Goal: Communication & Community: Share content

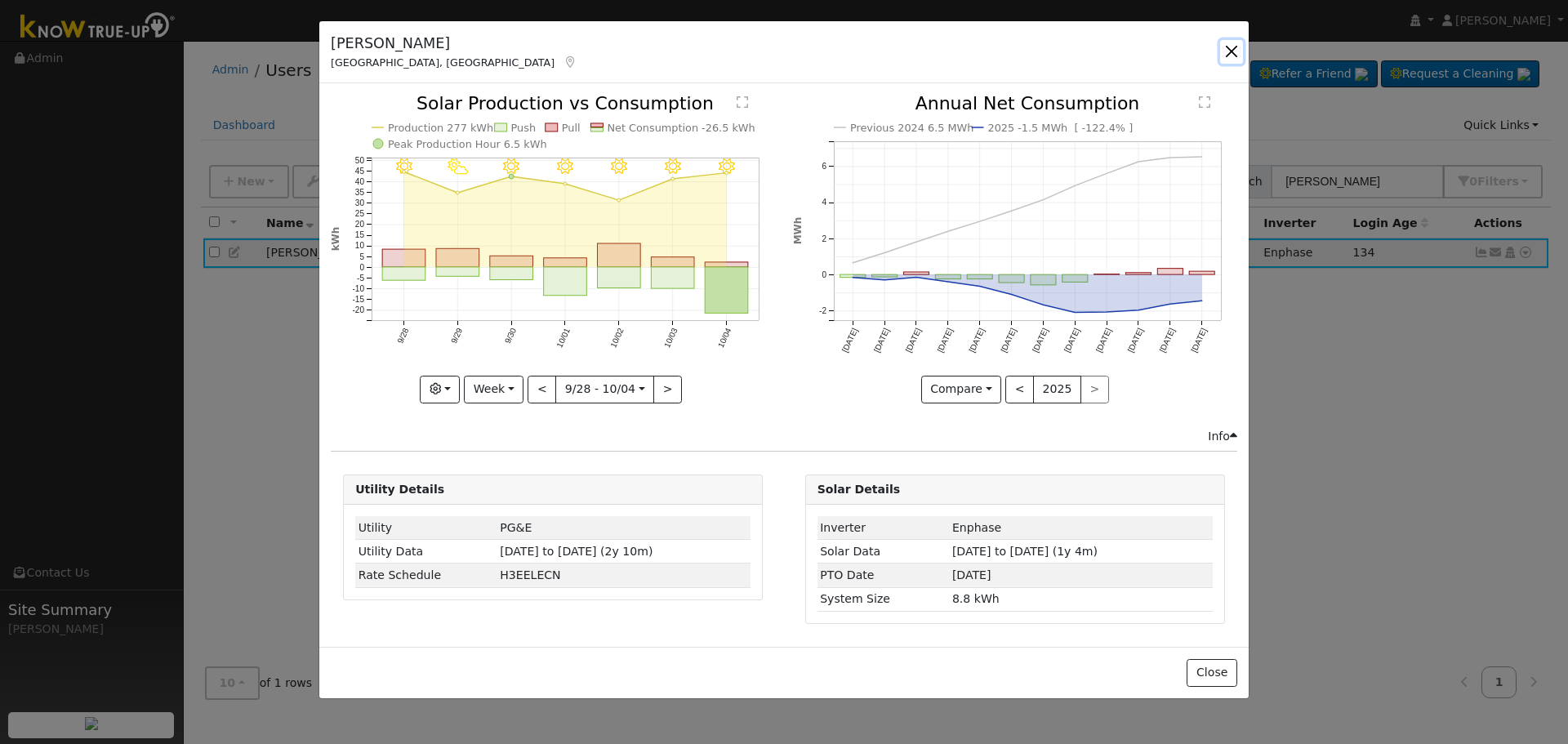
click at [1222, 49] on button "button" at bounding box center [1232, 51] width 23 height 23
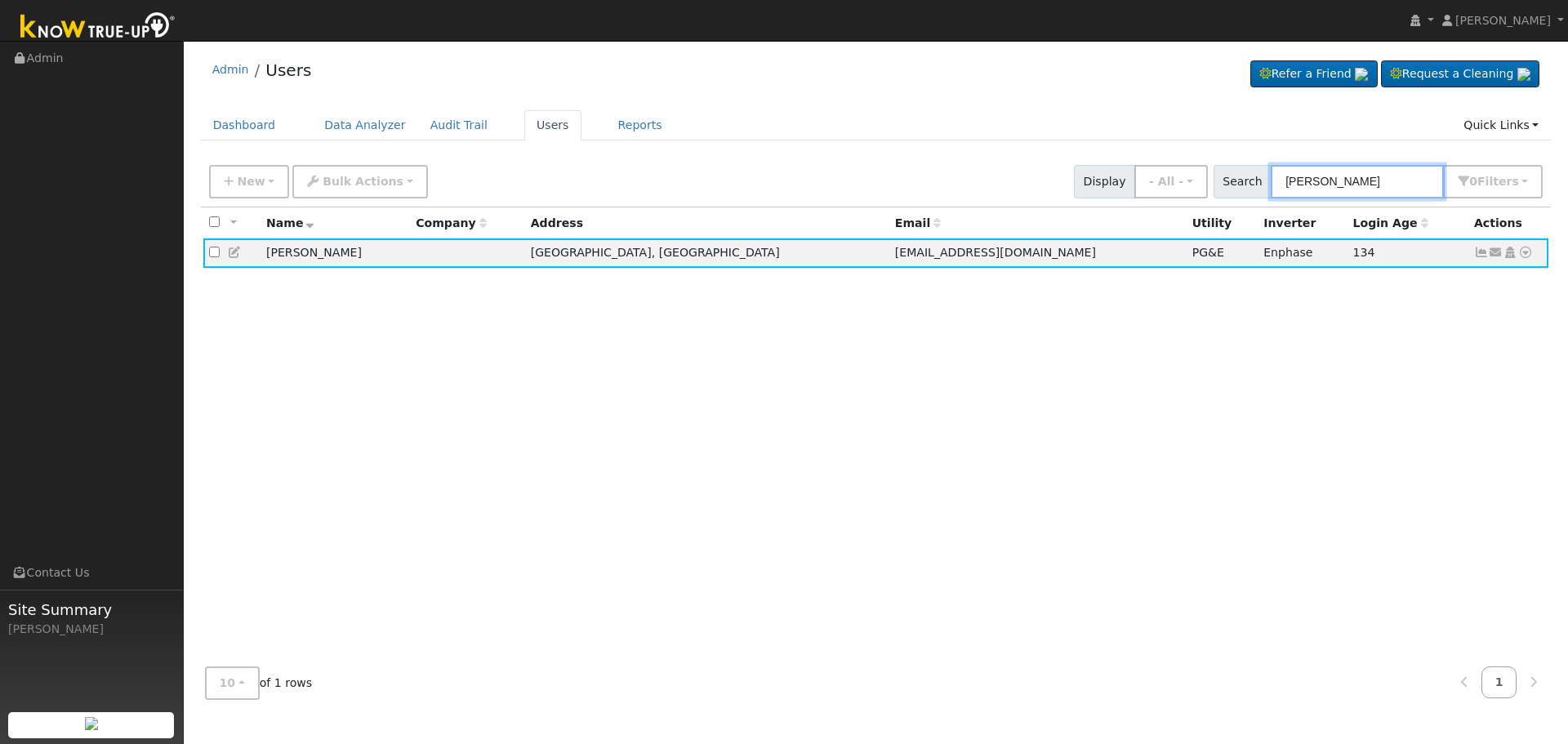
click at [1367, 188] on input "[PERSON_NAME]" at bounding box center [1357, 182] width 173 height 34
drag, startPoint x: 1368, startPoint y: 188, endPoint x: 1098, endPoint y: 214, distance: 271.2
click at [1130, 192] on div "New Add User Quick Add Quick Connect Quick Convert Lead Bulk Actions Send Email…" at bounding box center [875, 179] width 1340 height 39
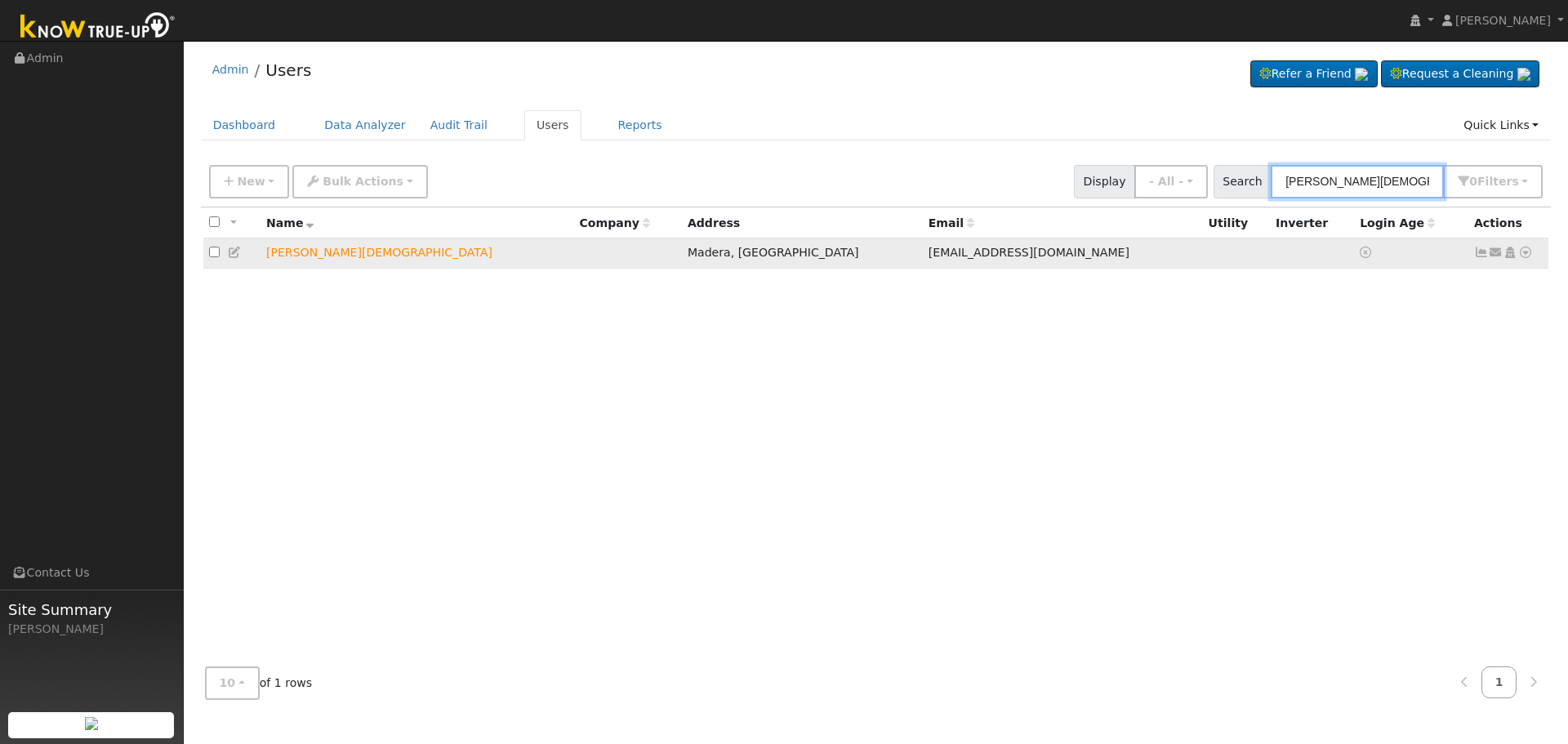
type input "[PERSON_NAME][DEMOGRAPHIC_DATA]"
click at [1495, 252] on icon at bounding box center [1497, 252] width 15 height 11
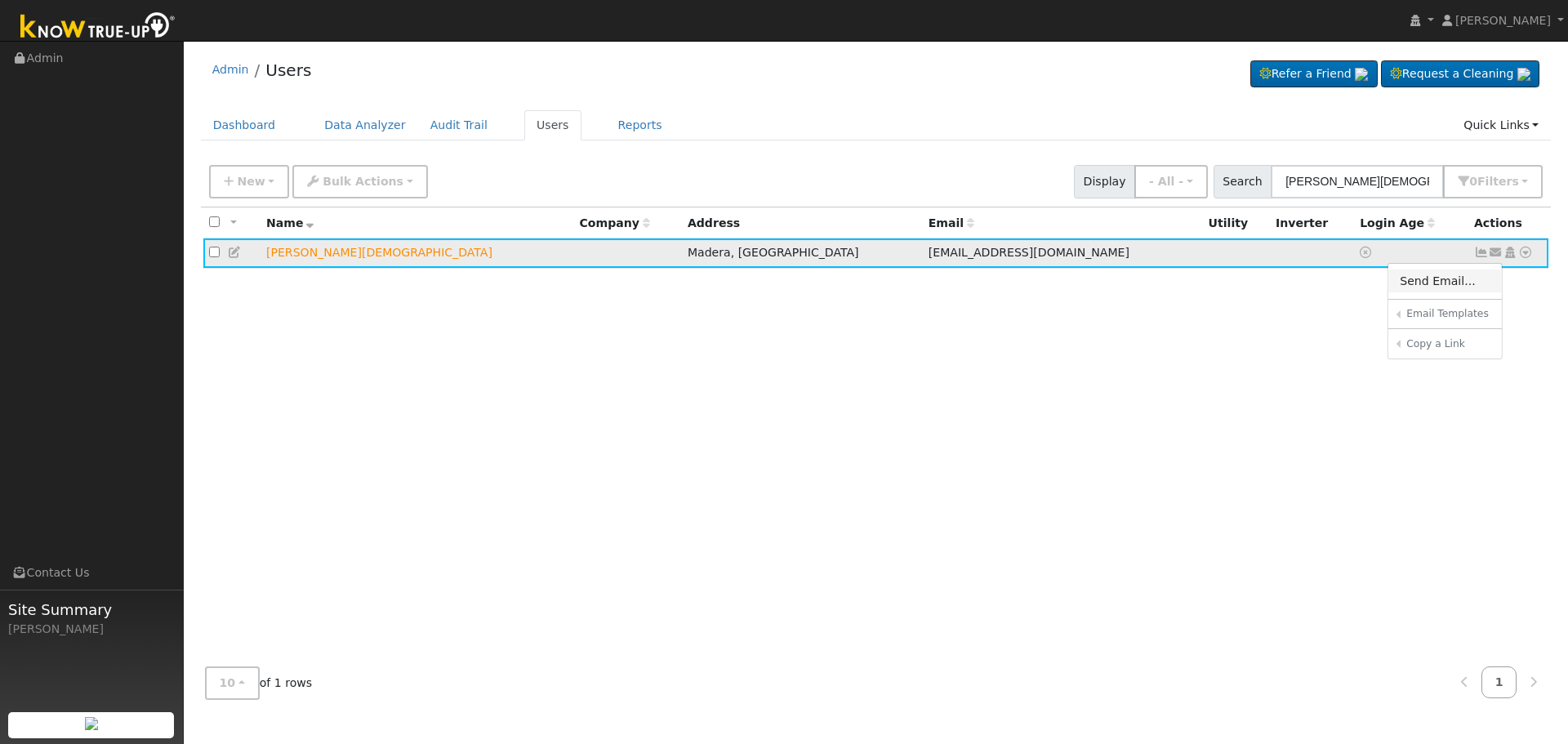
click at [1434, 277] on link "Send Email..." at bounding box center [1445, 281] width 114 height 23
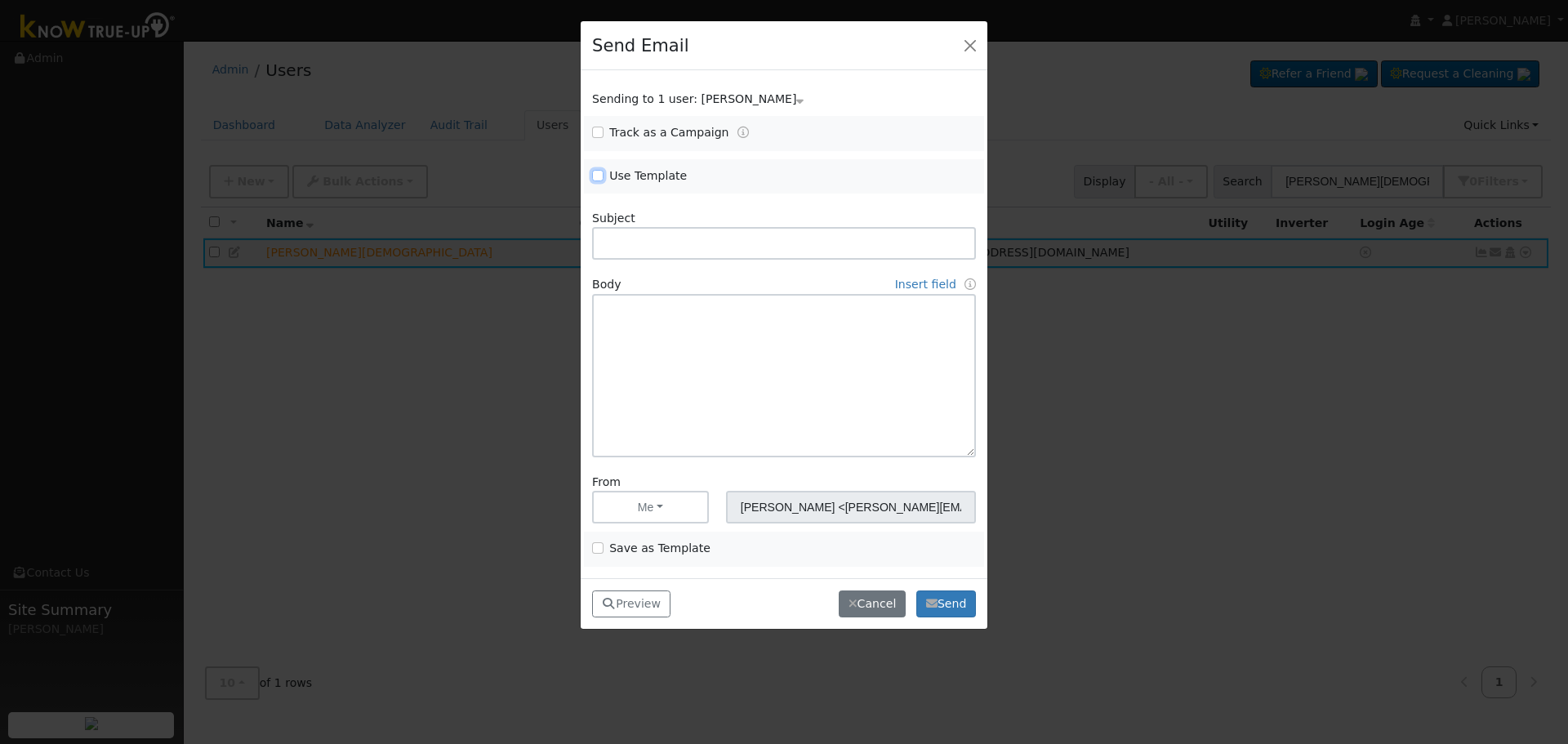
click at [598, 170] on input "Use Template" at bounding box center [597, 176] width 11 height 11
checkbox input "true"
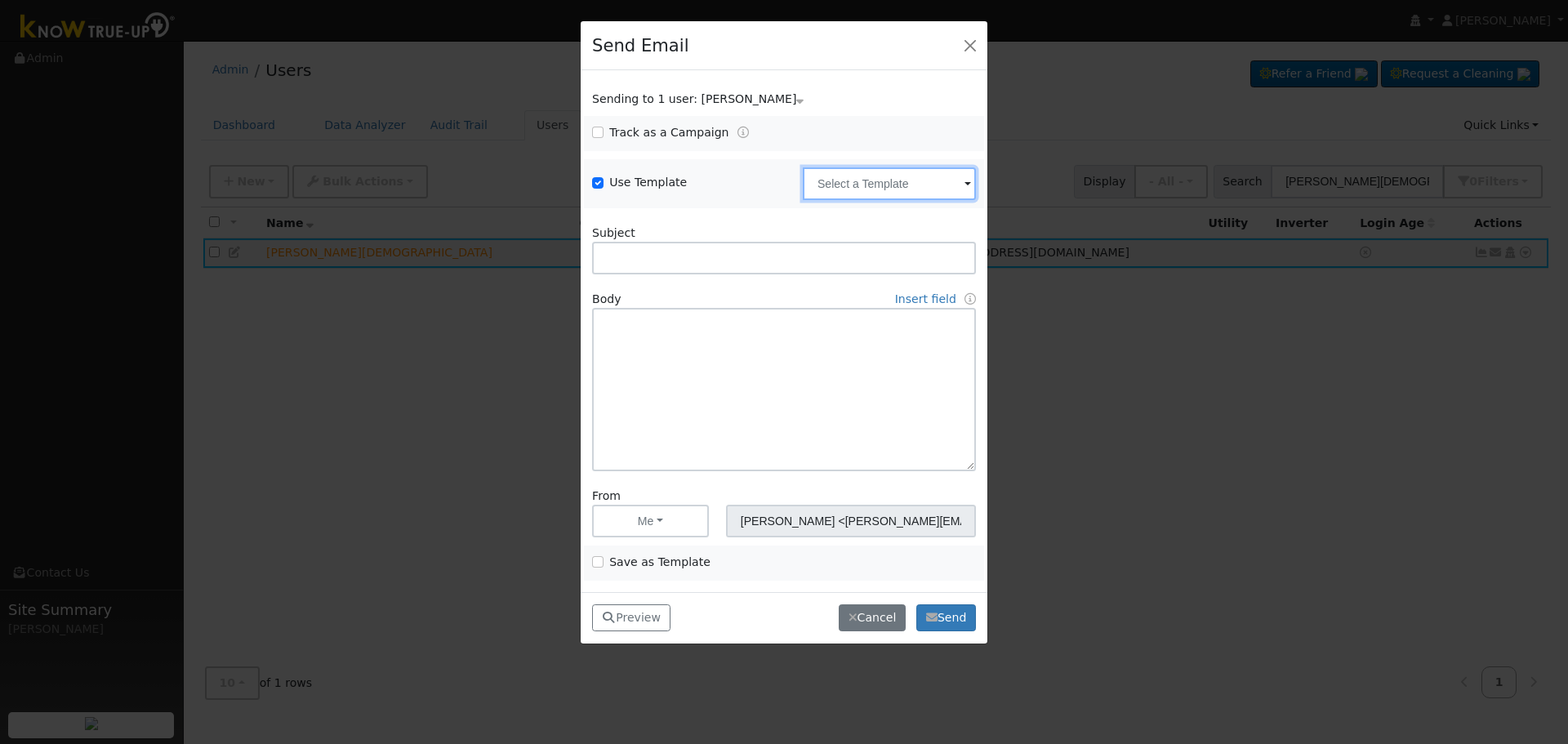
click at [847, 184] on input "text" at bounding box center [889, 184] width 173 height 33
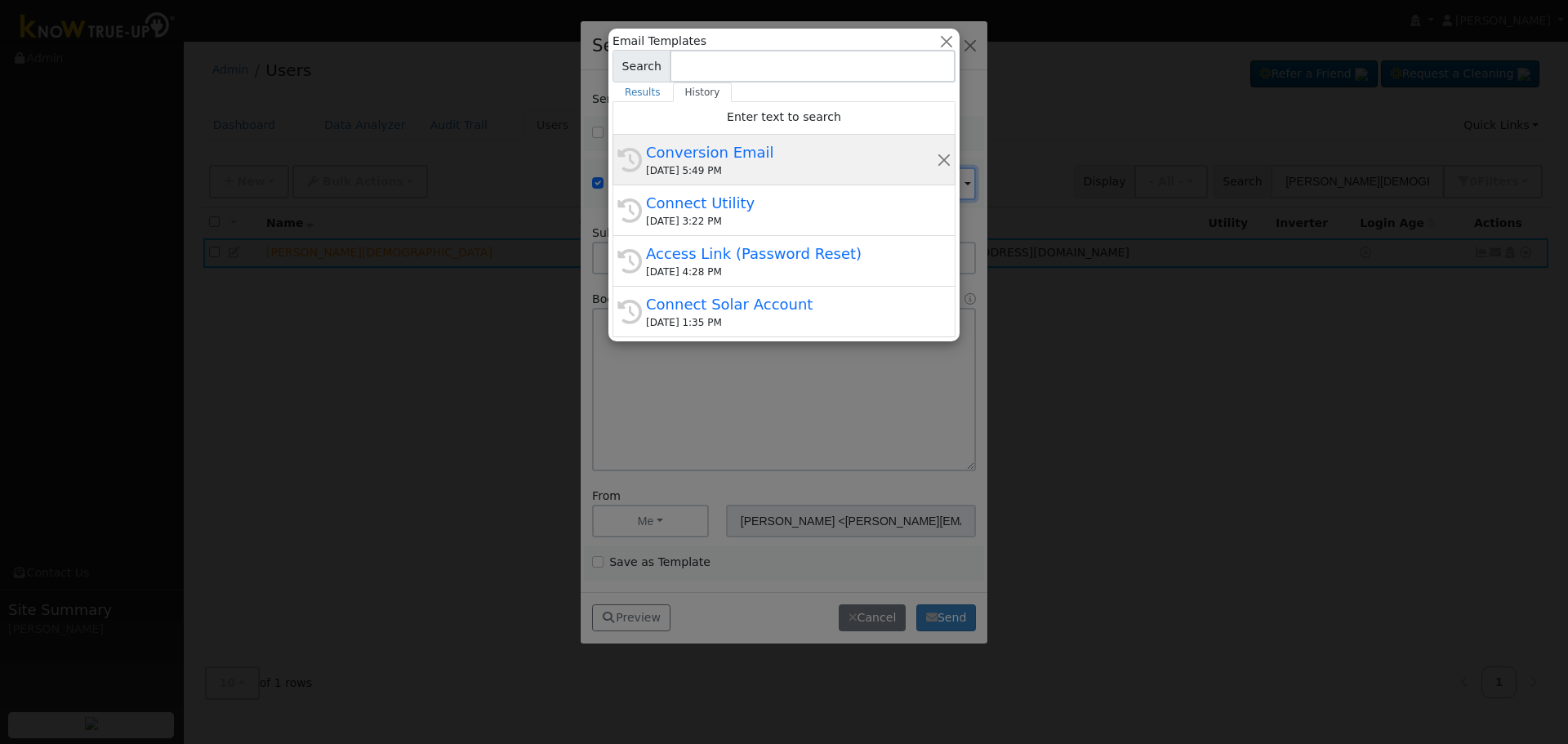
click at [749, 158] on div "Conversion Email" at bounding box center [792, 152] width 291 height 22
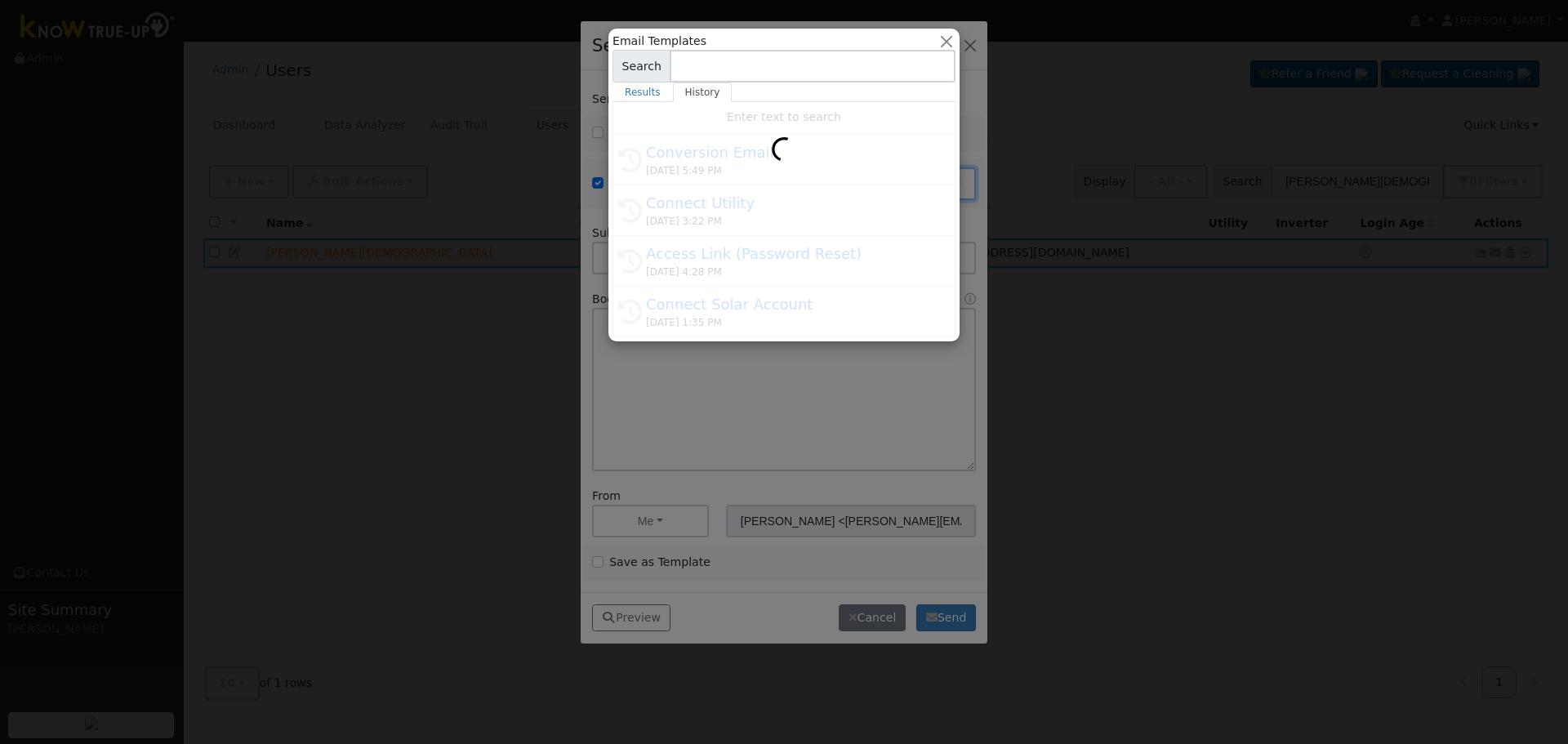
type input "Conversion Email"
type input "Connect Your Utility Account"
type textarea "Dear {user_fname}, The first step is to connect your electric utility account. …"
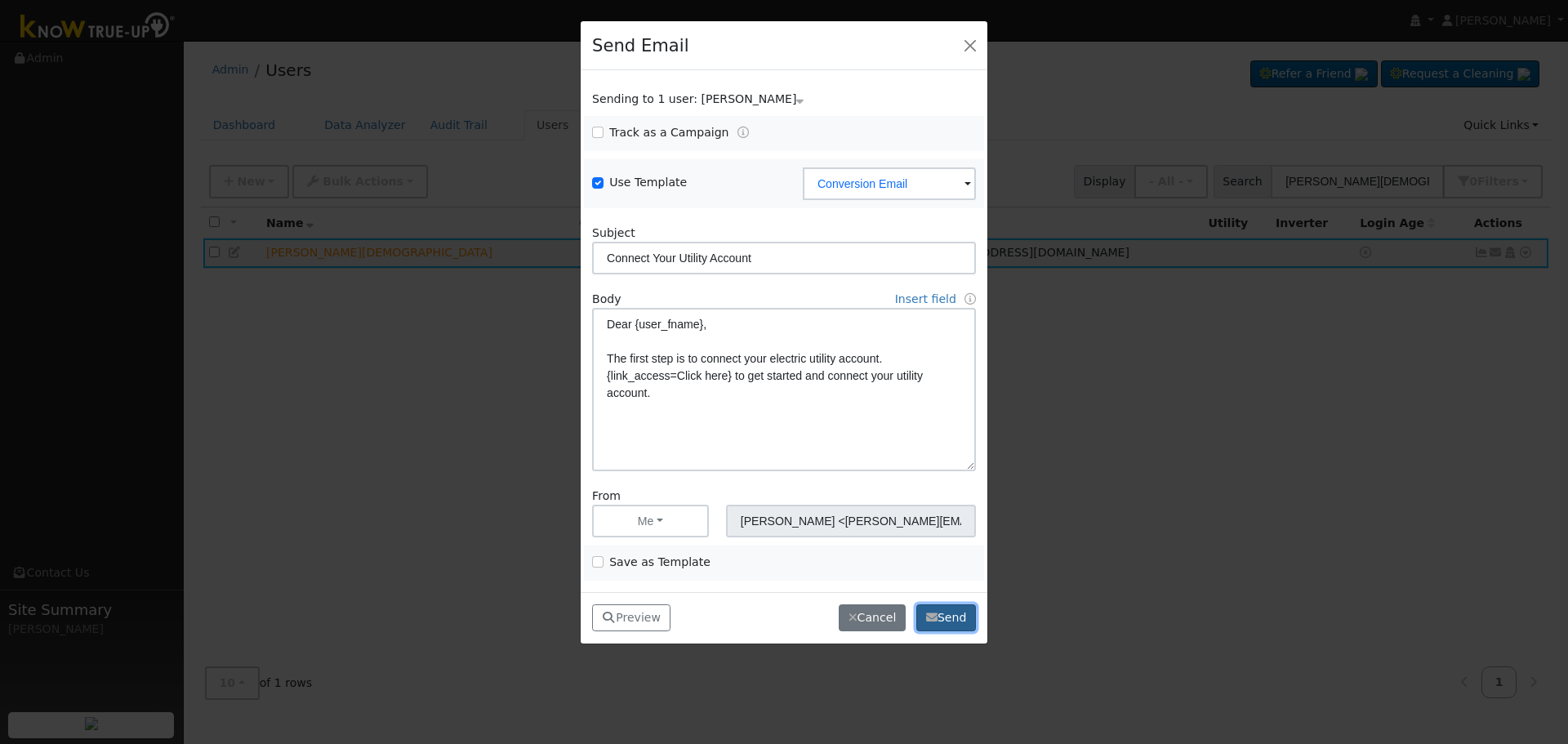
click at [926, 616] on button "Send" at bounding box center [947, 618] width 60 height 27
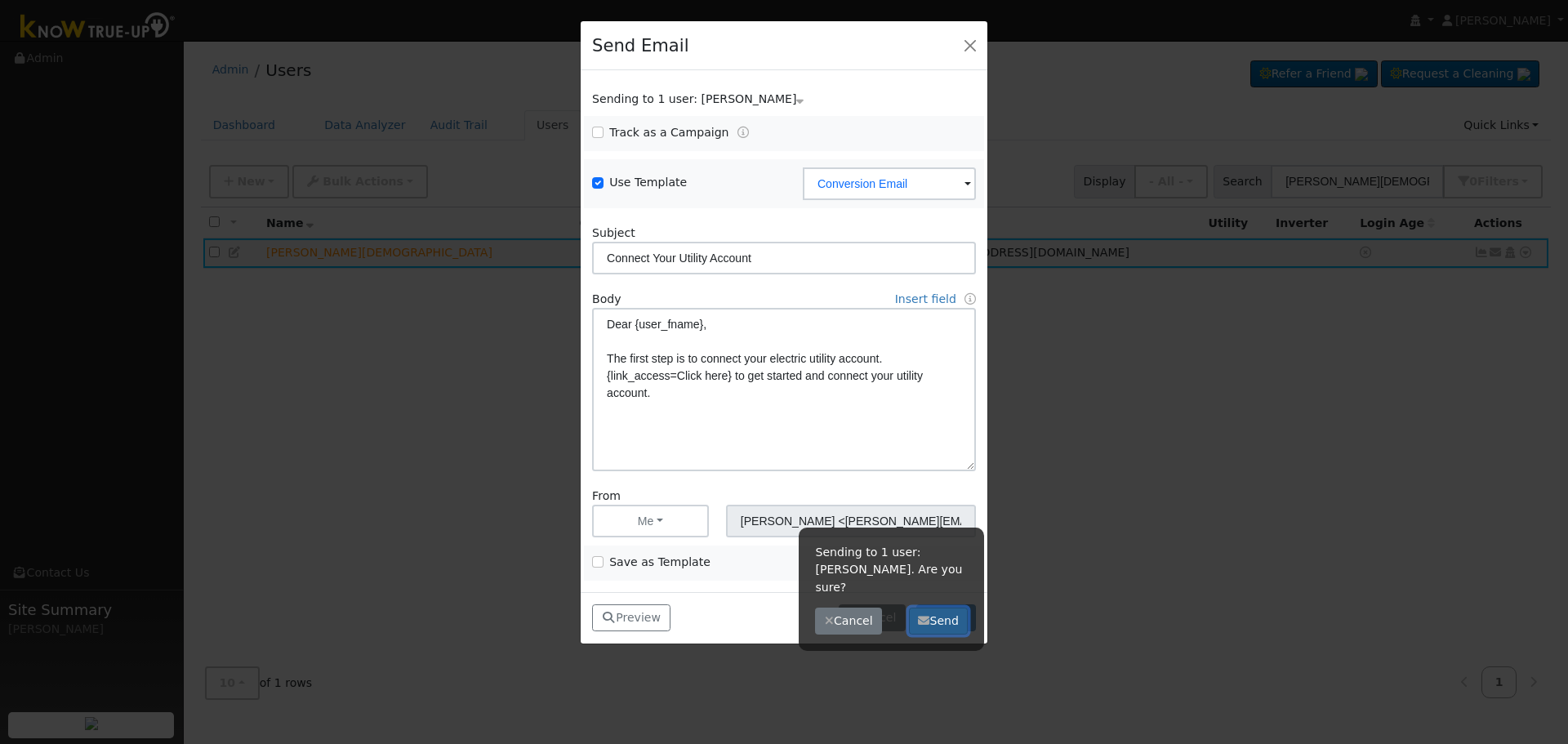
click at [934, 608] on button "Send" at bounding box center [939, 621] width 60 height 27
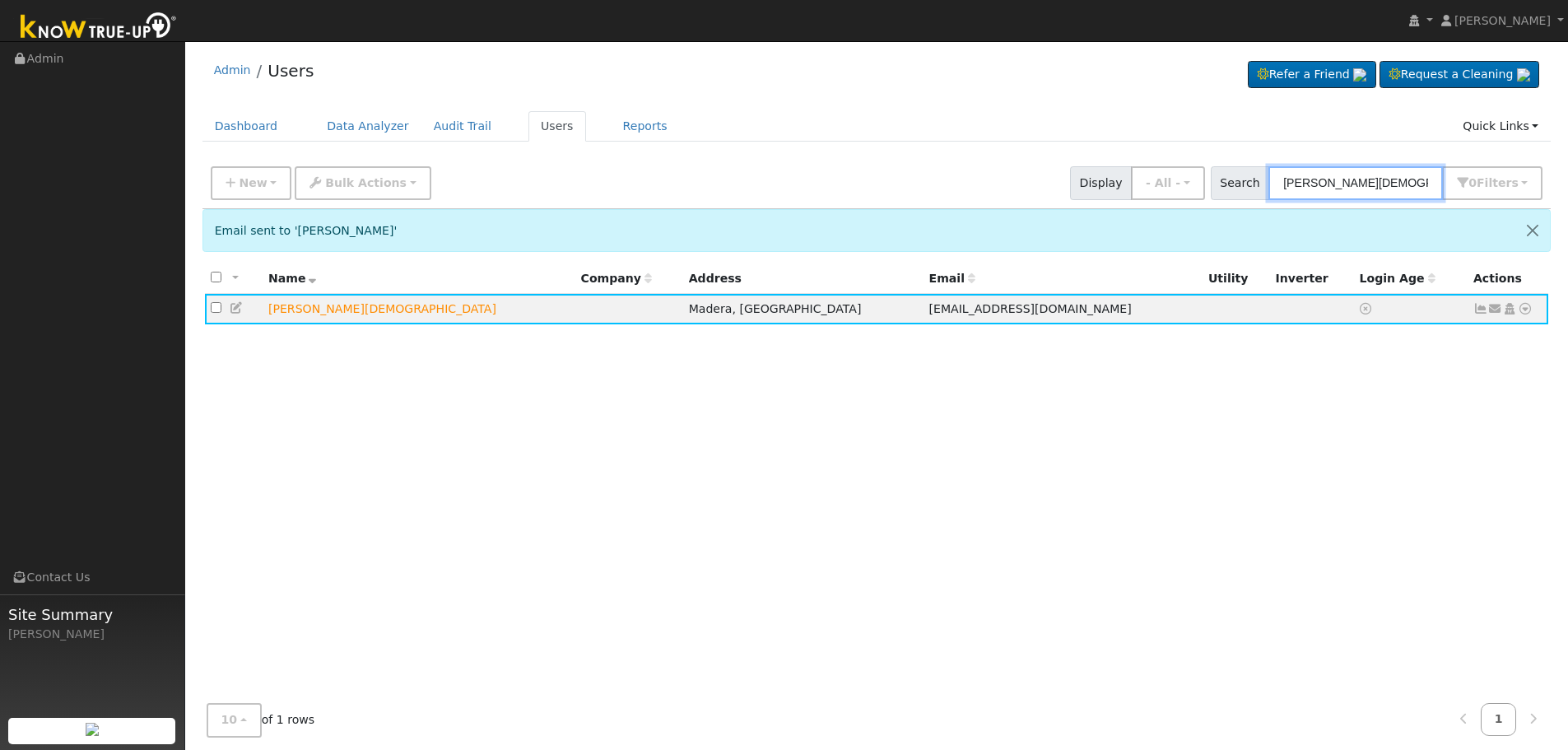
drag, startPoint x: 1241, startPoint y: 185, endPoint x: 413, endPoint y: 186, distance: 828.0
click at [1088, 187] on div "New Add User Quick Add Quick Connect Quick Convert Lead Bulk Actions Send Email…" at bounding box center [876, 181] width 1339 height 39
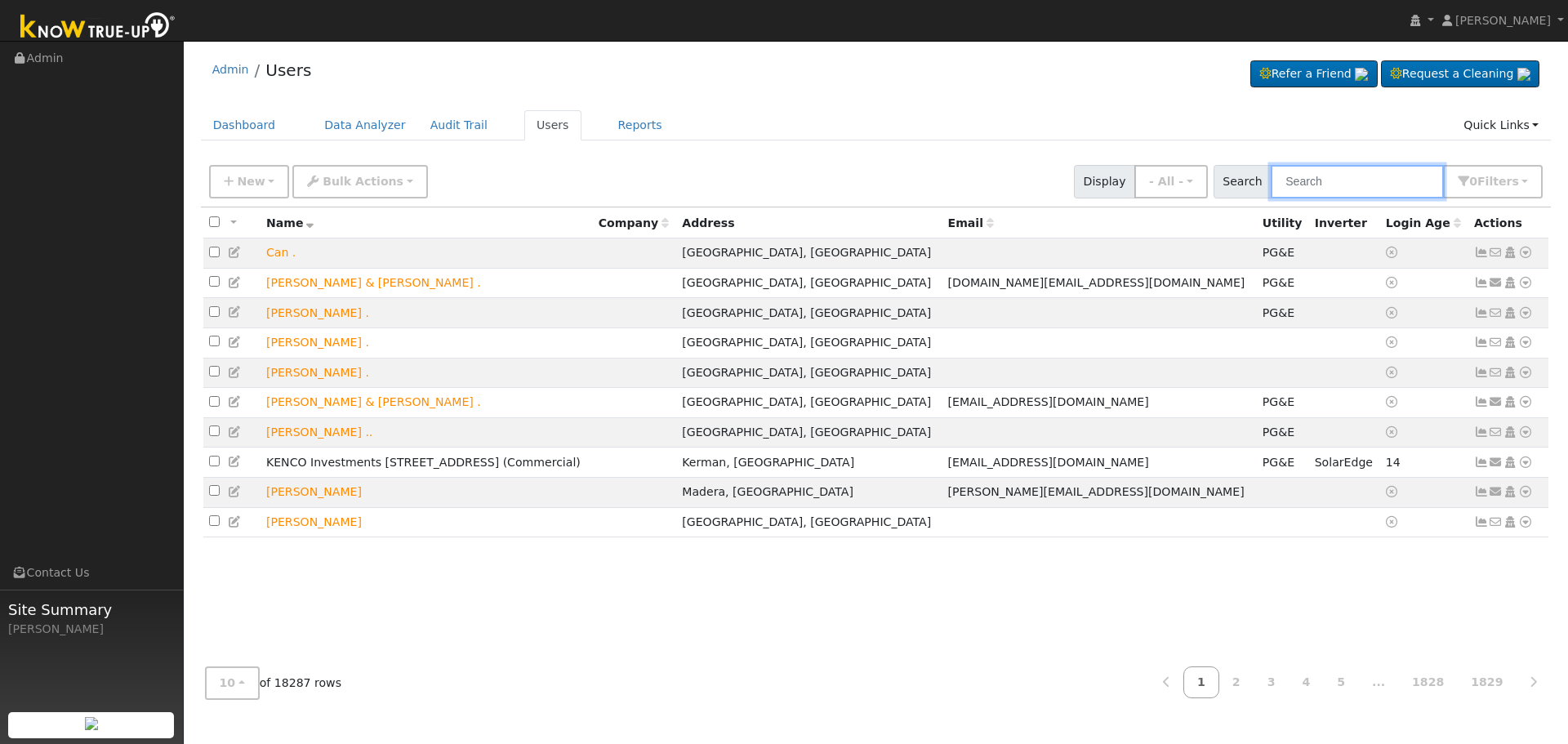
click at [1347, 185] on input "text" at bounding box center [1357, 182] width 173 height 34
paste input "[PERSON_NAME]"
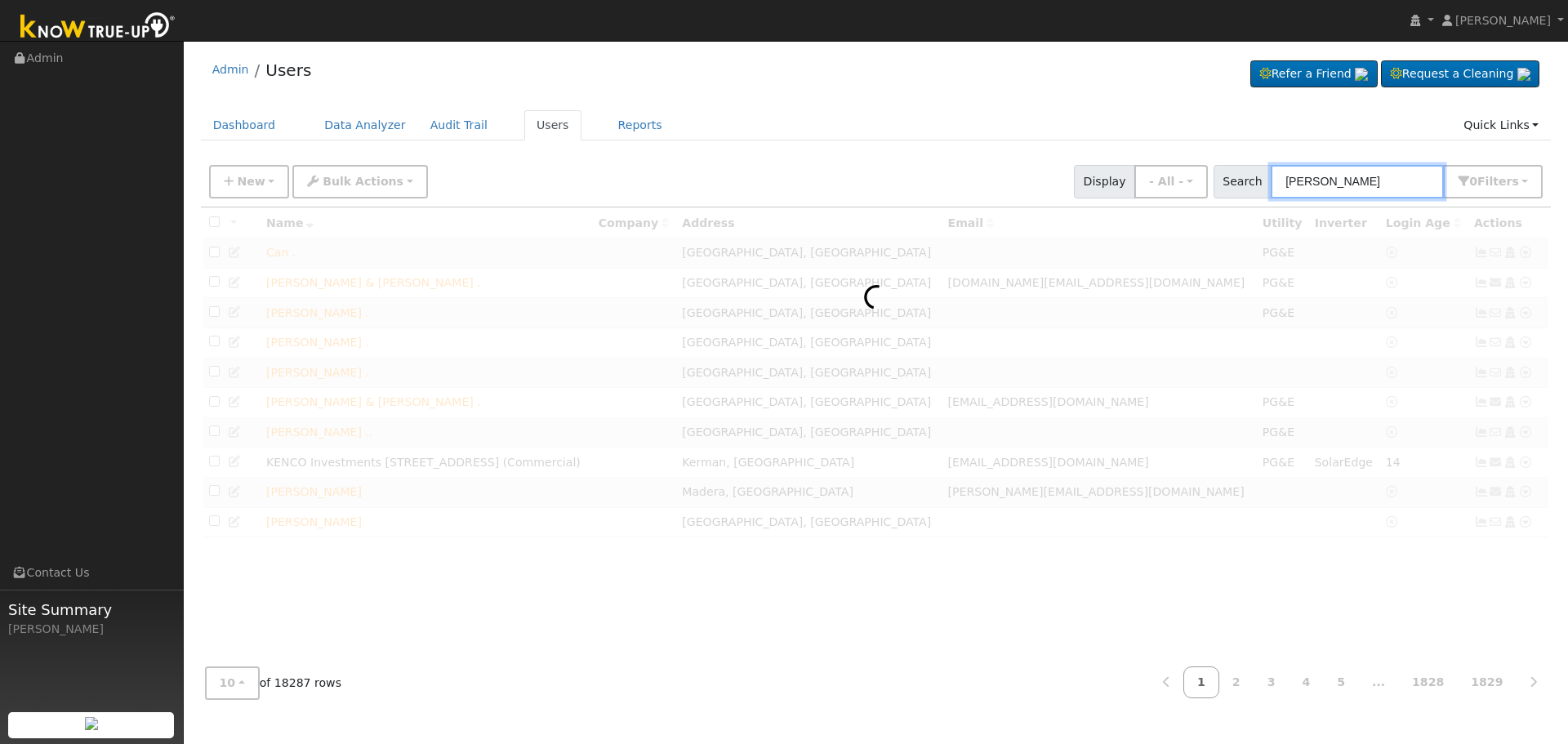
click at [1331, 182] on input "[PERSON_NAME]" at bounding box center [1357, 182] width 173 height 34
click at [1365, 182] on input "SayPhong" at bounding box center [1357, 182] width 173 height 34
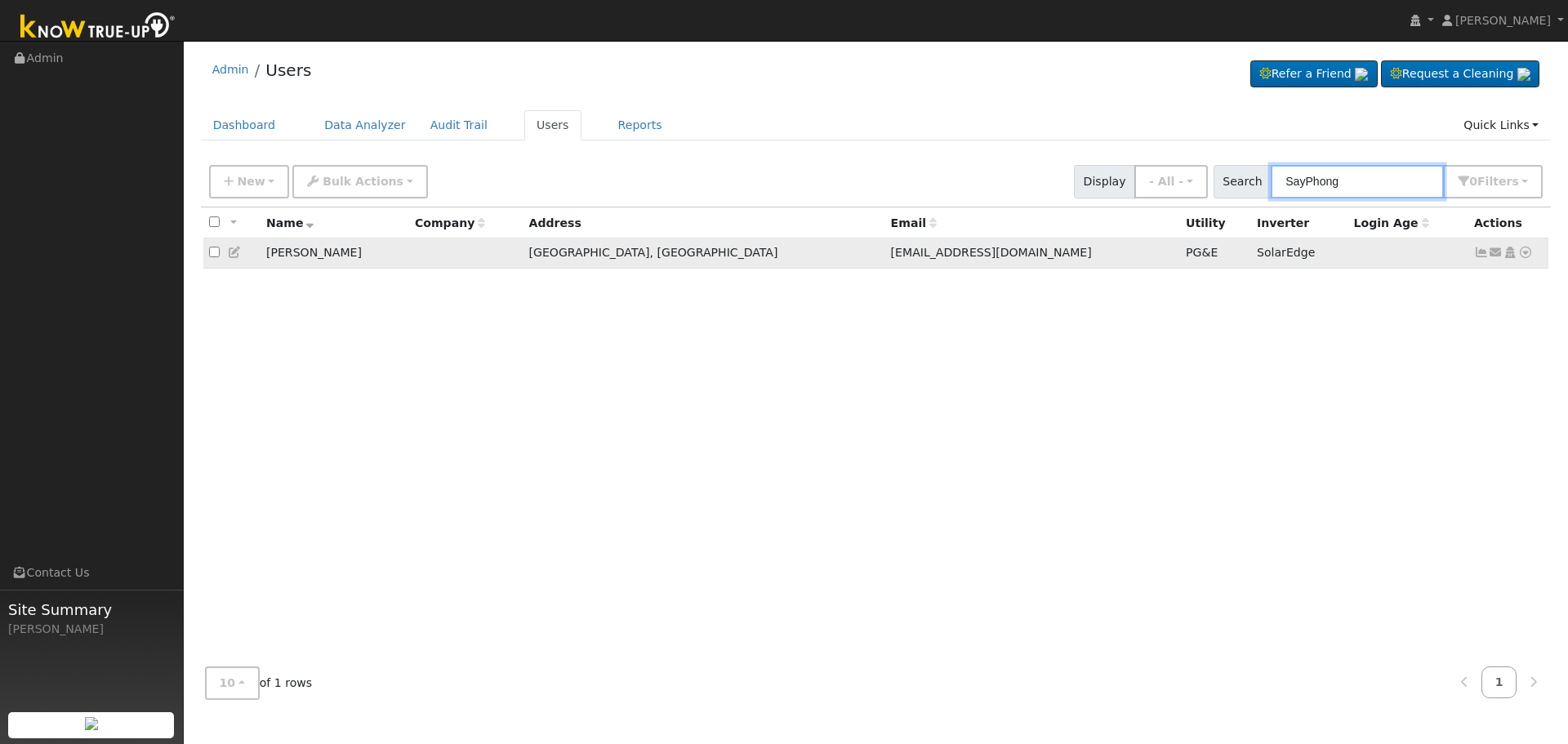
type input "SayPhong"
click at [1476, 258] on icon at bounding box center [1482, 252] width 15 height 11
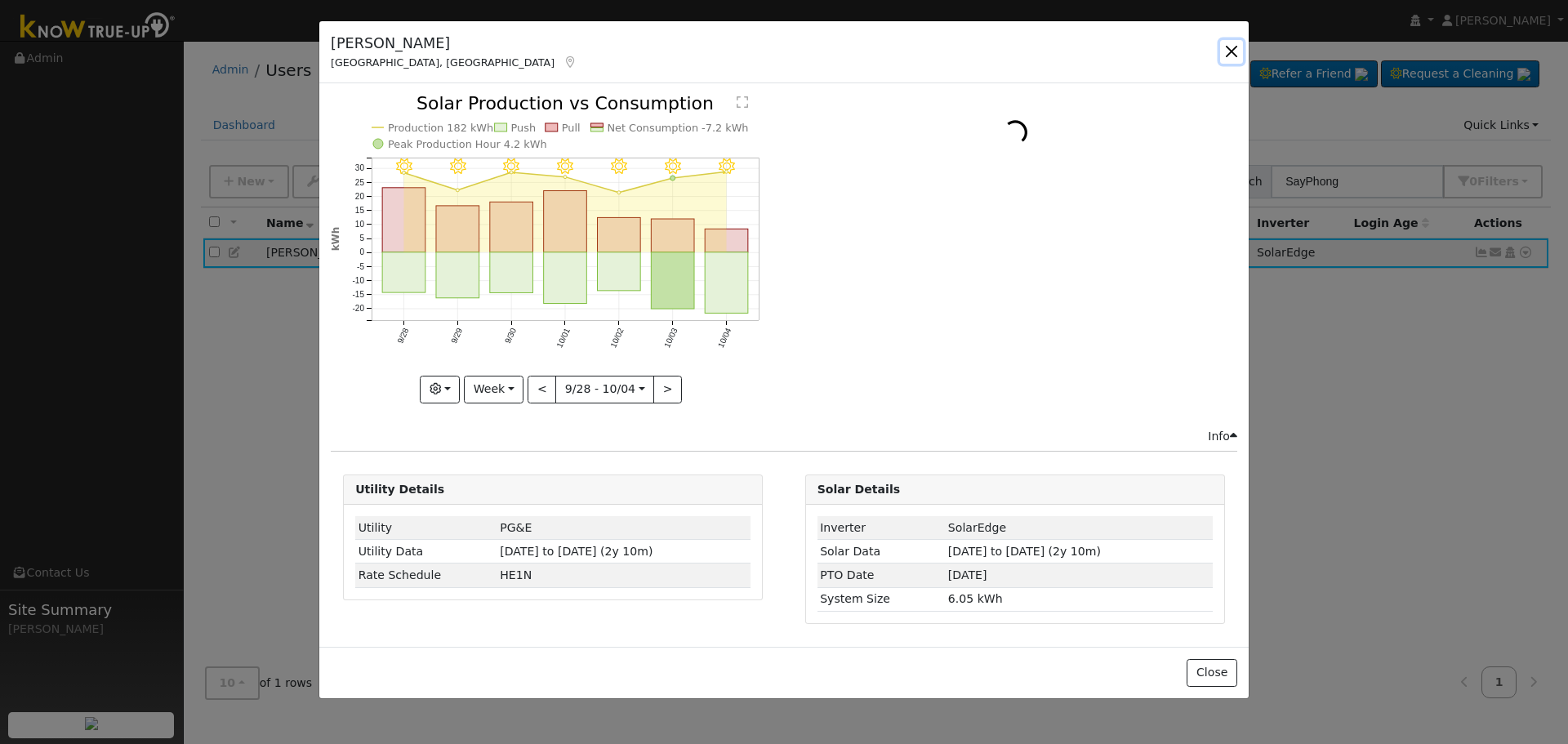
click at [1233, 54] on button "button" at bounding box center [1232, 51] width 23 height 23
